Goal: Check status

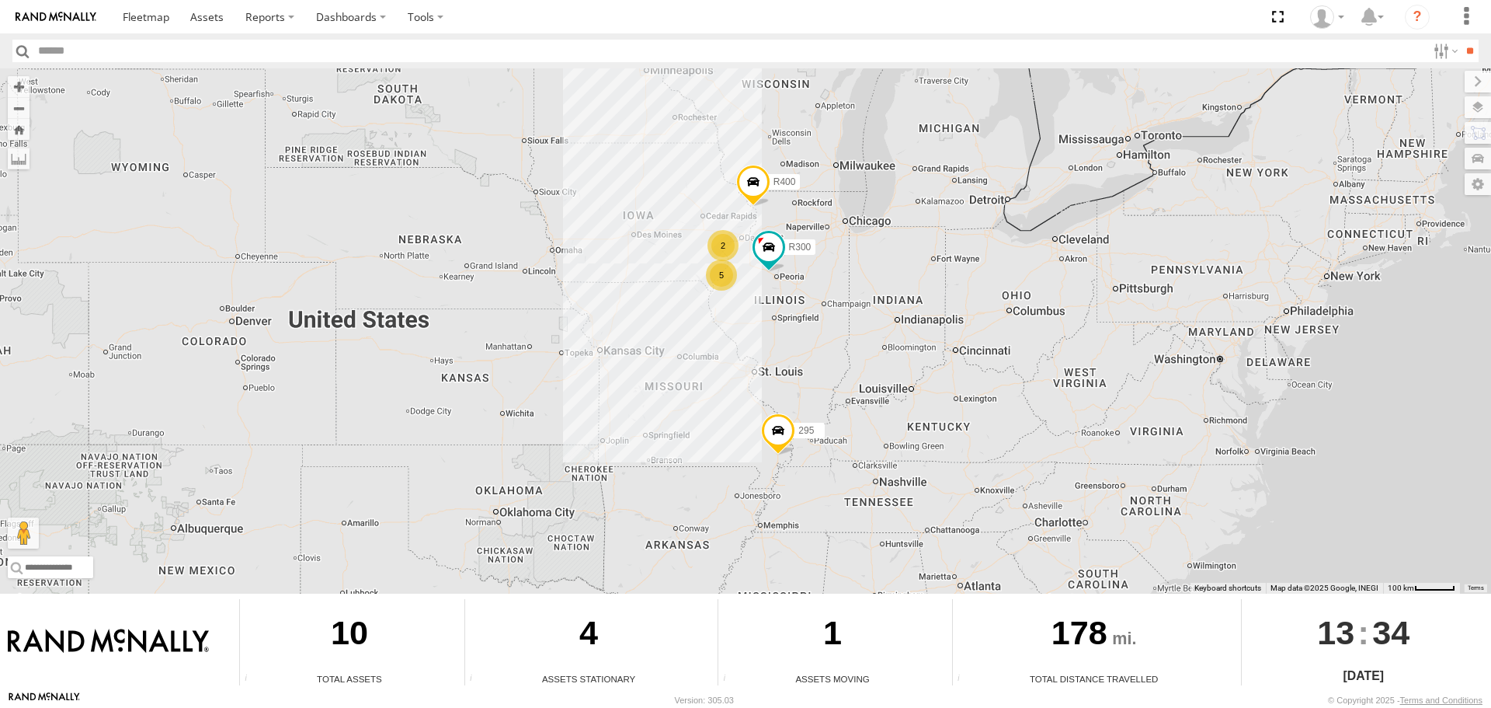
click at [760, 249] on span at bounding box center [769, 247] width 28 height 28
